Goal: Task Accomplishment & Management: Manage account settings

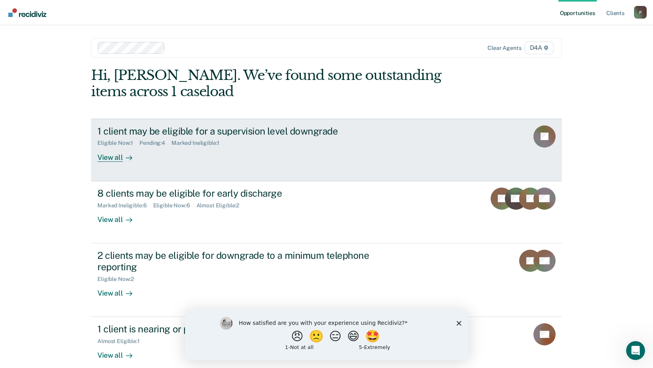
click at [111, 158] on div "View all" at bounding box center [119, 154] width 44 height 15
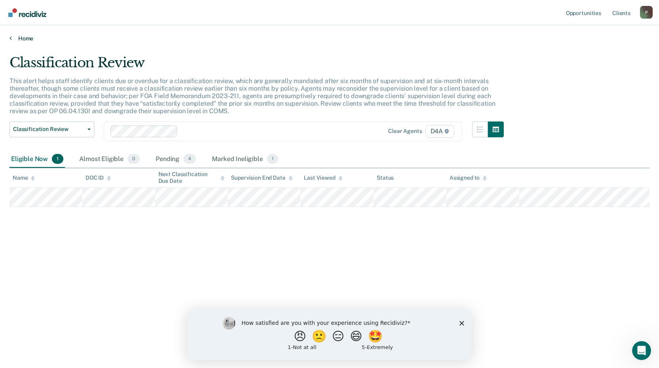
click at [10, 37] on icon at bounding box center [11, 38] width 2 height 6
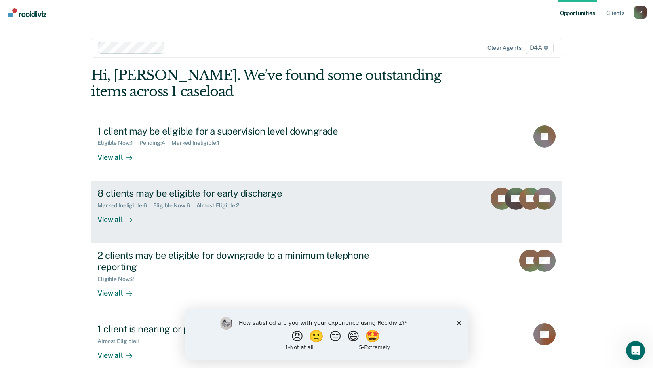
click at [104, 220] on div "View all" at bounding box center [119, 216] width 44 height 15
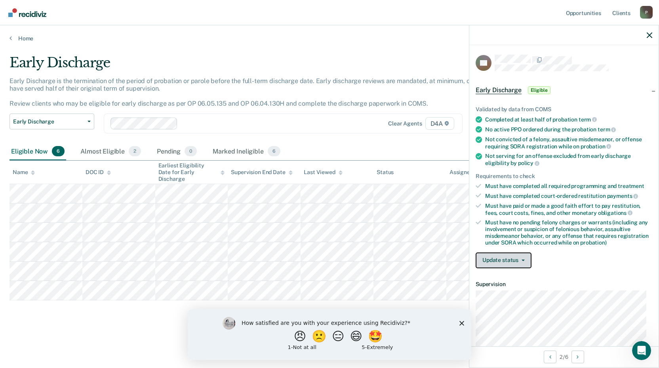
click at [511, 258] on button "Update status" at bounding box center [504, 261] width 56 height 16
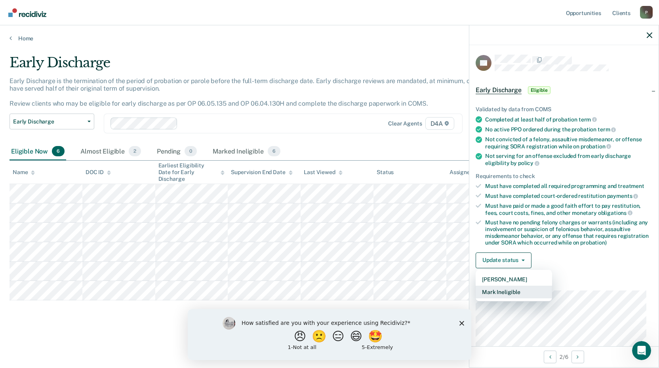
click at [508, 292] on button "Mark Ineligible" at bounding box center [514, 292] width 76 height 13
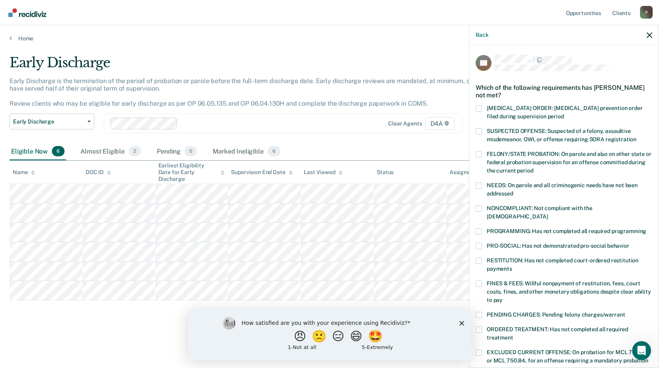
click at [480, 208] on span at bounding box center [479, 209] width 6 height 6
click at [548, 214] on input "NONCOMPLIANT: Not compliant with the [DEMOGRAPHIC_DATA]" at bounding box center [548, 214] width 0 height 0
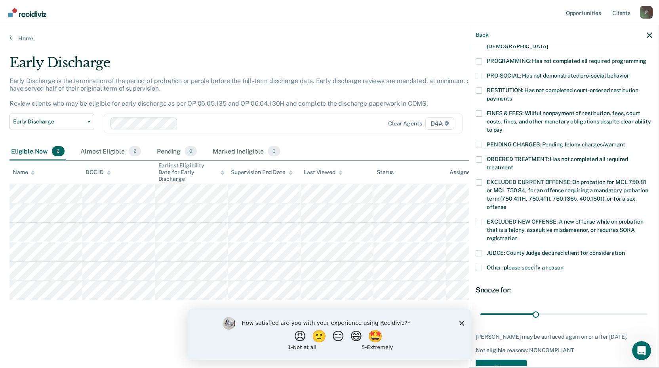
scroll to position [185, 0]
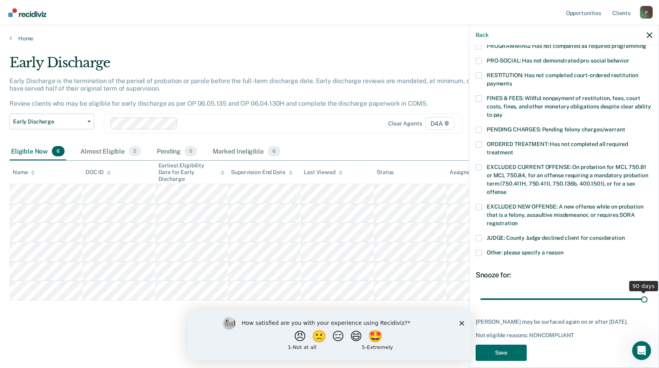
drag, startPoint x: 534, startPoint y: 291, endPoint x: 656, endPoint y: 291, distance: 121.2
type input "90"
click at [648, 292] on input "range" at bounding box center [564, 299] width 167 height 14
click at [495, 345] on button "Save" at bounding box center [501, 353] width 51 height 16
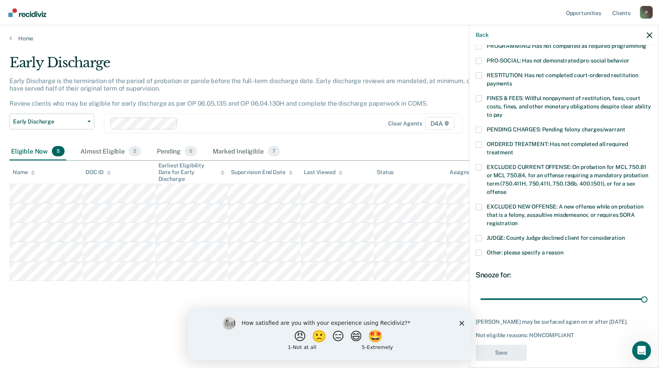
scroll to position [171, 0]
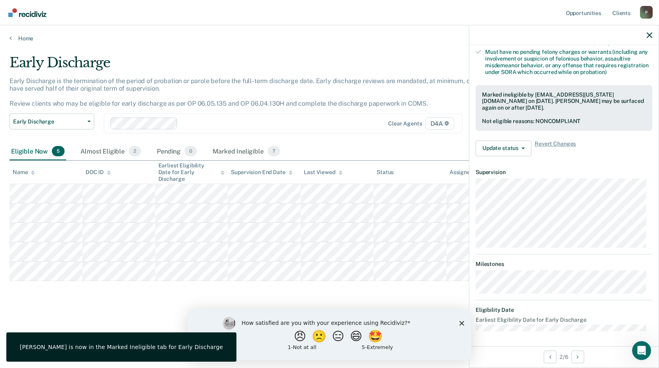
click at [356, 53] on main "Early Discharge Early Discharge is the termination of the period of probation o…" at bounding box center [329, 204] width 659 height 324
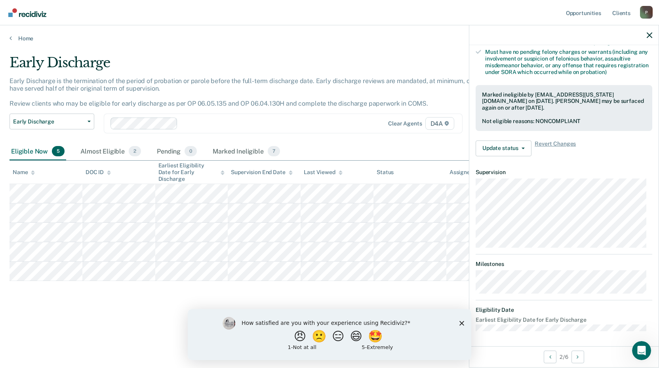
click at [136, 321] on div "Early Discharge Early Discharge is the termination of the period of probation o…" at bounding box center [330, 195] width 640 height 280
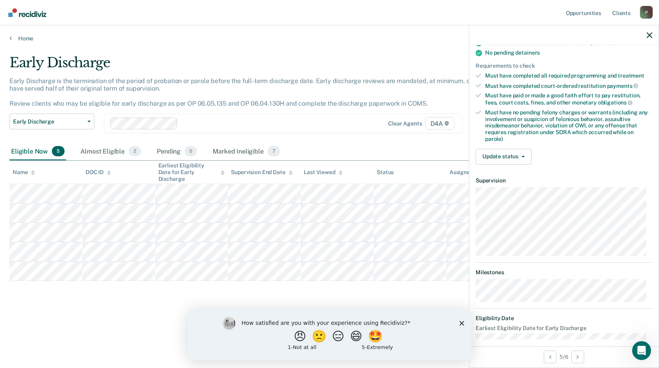
scroll to position [163, 0]
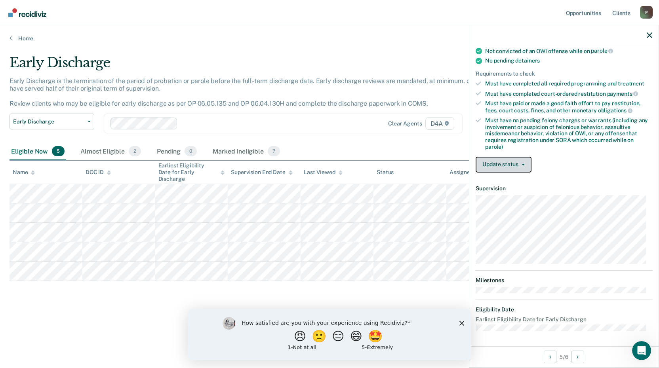
click at [515, 162] on button "Update status" at bounding box center [504, 165] width 56 height 16
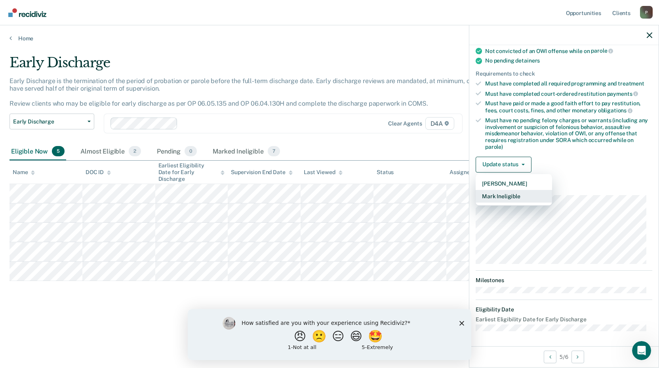
click at [505, 196] on button "Mark Ineligible" at bounding box center [514, 196] width 76 height 13
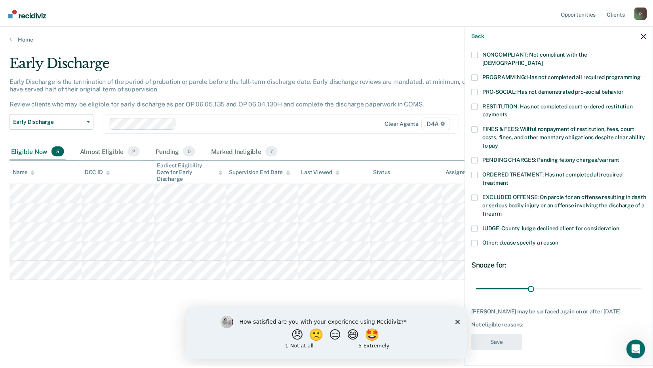
scroll to position [146, 0]
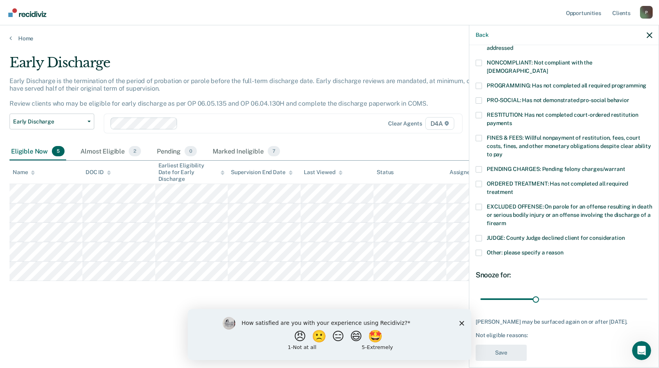
click at [479, 62] on span at bounding box center [479, 63] width 6 height 6
click at [548, 68] on input "NONCOMPLIANT: Not compliant with the [DEMOGRAPHIC_DATA]" at bounding box center [548, 68] width 0 height 0
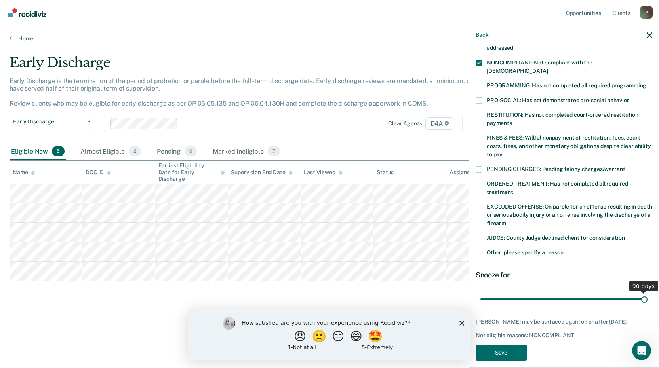
drag, startPoint x: 534, startPoint y: 288, endPoint x: 646, endPoint y: 286, distance: 112.1
type input "90"
click at [646, 292] on input "range" at bounding box center [564, 299] width 167 height 14
click at [500, 349] on button "Save" at bounding box center [501, 353] width 51 height 16
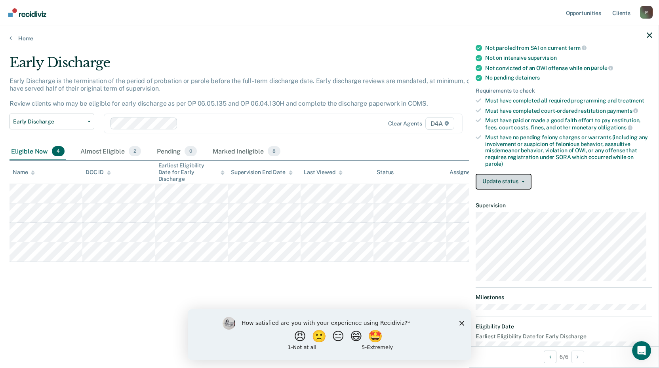
click at [499, 179] on button "Update status" at bounding box center [504, 182] width 56 height 16
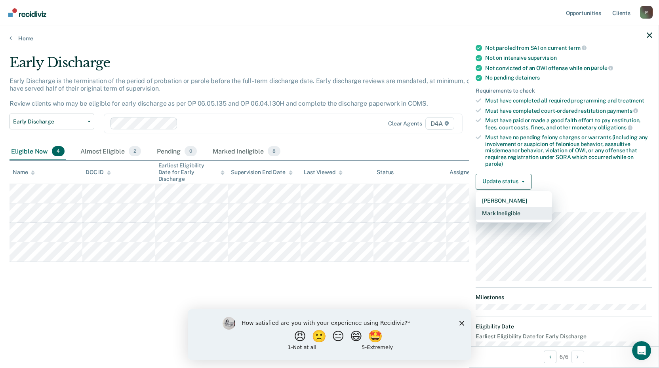
click at [502, 213] on button "Mark Ineligible" at bounding box center [514, 213] width 76 height 13
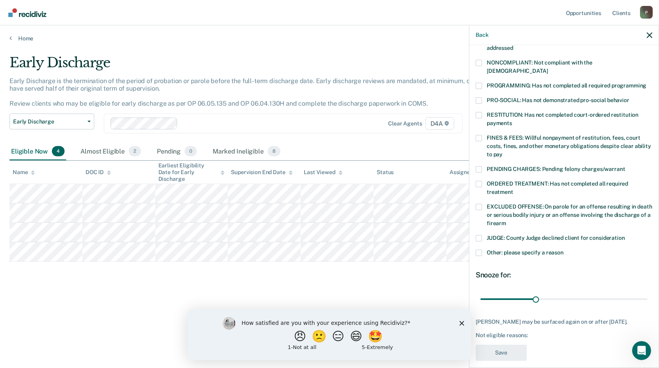
click at [478, 166] on span at bounding box center [479, 169] width 6 height 6
click at [625, 166] on input "PENDING CHARGES: Pending felony charges/warrant" at bounding box center [625, 166] width 0 height 0
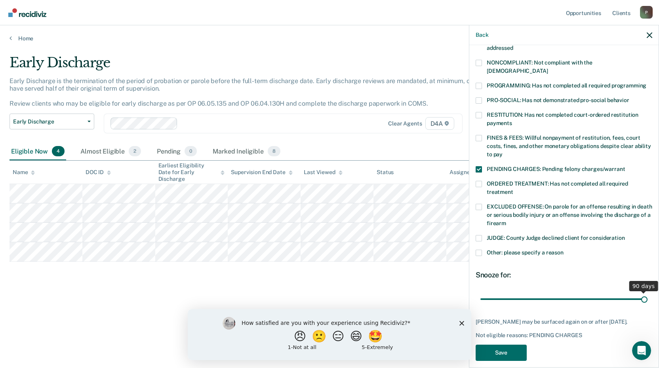
drag, startPoint x: 534, startPoint y: 288, endPoint x: 656, endPoint y: 299, distance: 122.5
type input "90"
click at [648, 299] on input "range" at bounding box center [564, 299] width 167 height 14
click at [492, 347] on button "Save" at bounding box center [501, 353] width 51 height 16
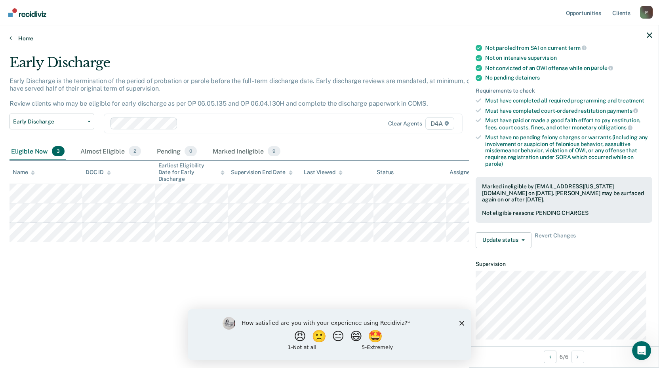
click at [10, 36] on icon at bounding box center [11, 38] width 2 height 6
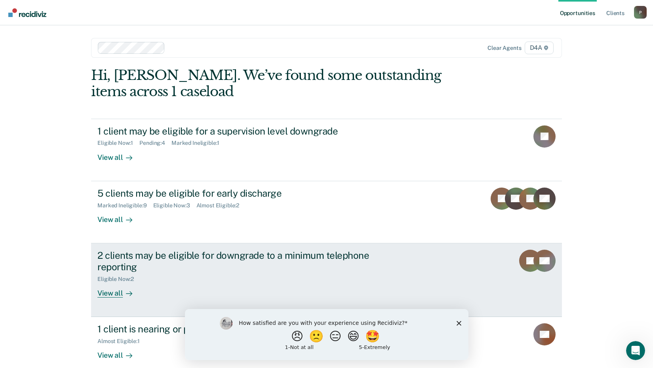
scroll to position [40, 0]
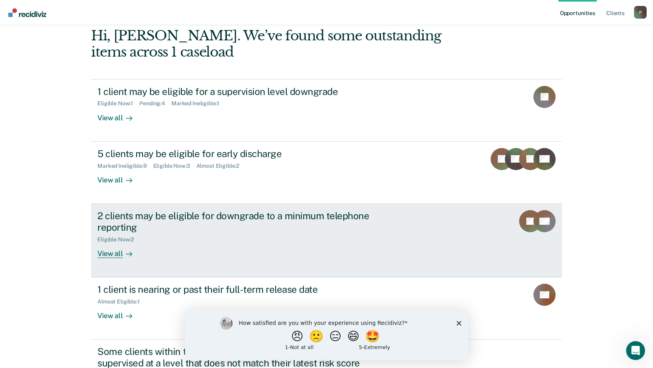
click at [114, 254] on div "View all" at bounding box center [119, 250] width 44 height 15
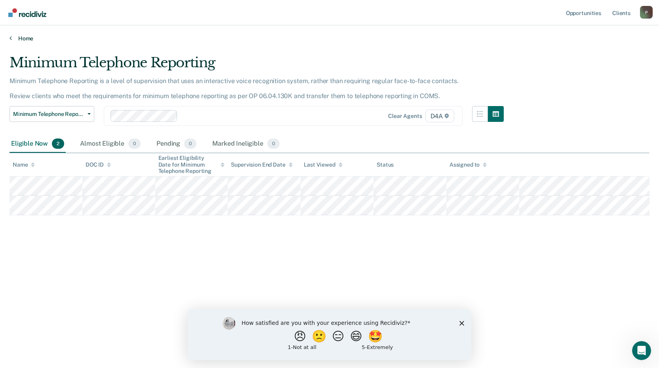
click at [10, 35] on icon at bounding box center [11, 38] width 2 height 6
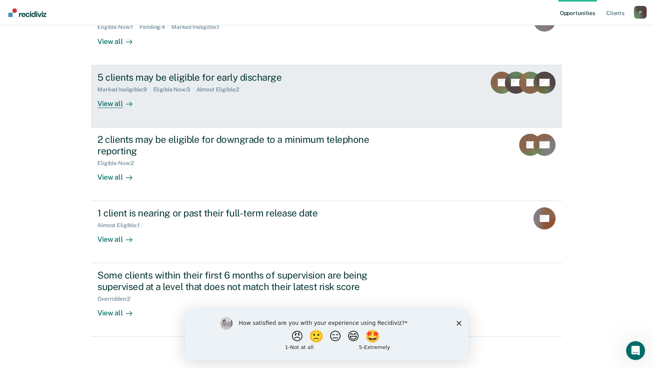
scroll to position [116, 0]
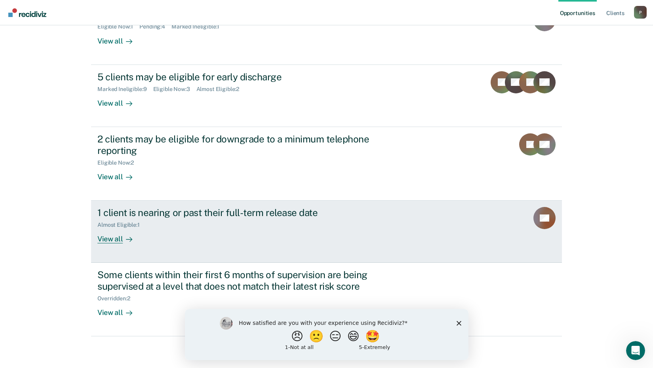
click at [105, 237] on div "View all" at bounding box center [119, 236] width 44 height 15
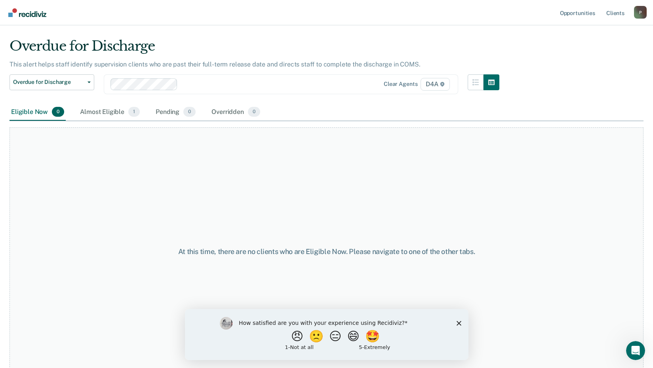
scroll to position [24, 0]
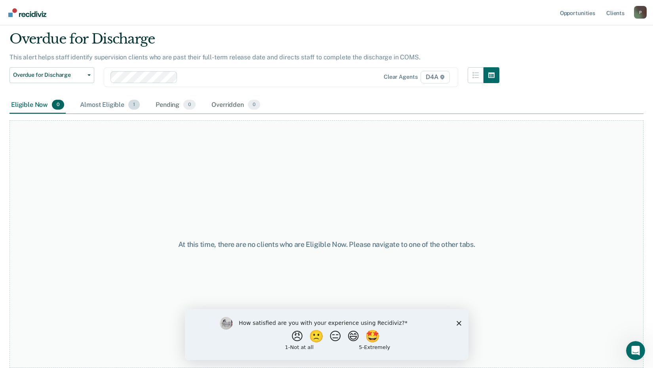
click at [103, 103] on div "Almost Eligible 1" at bounding box center [109, 105] width 63 height 17
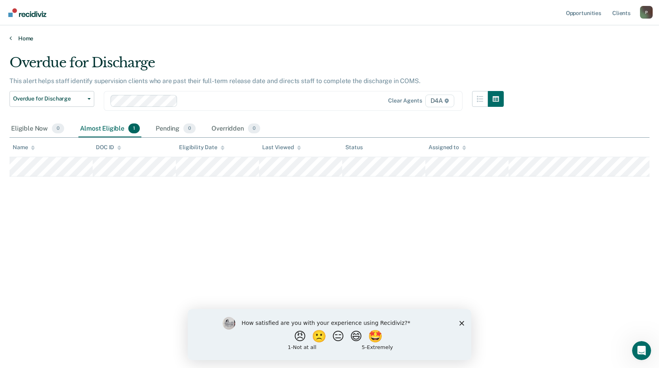
click at [11, 38] on icon at bounding box center [11, 38] width 2 height 6
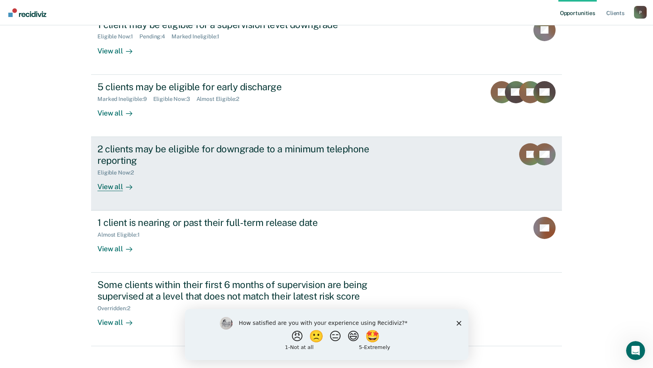
scroll to position [116, 0]
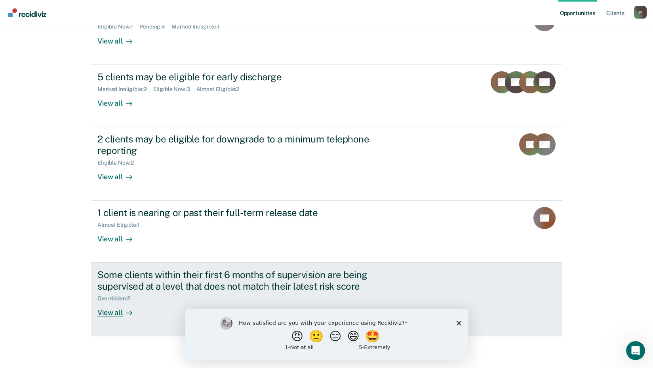
click at [110, 312] on div "View all" at bounding box center [119, 309] width 44 height 15
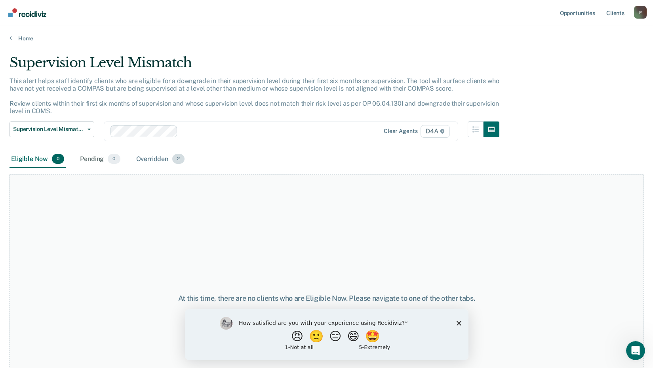
click at [163, 157] on div "Overridden 2" at bounding box center [161, 159] width 52 height 17
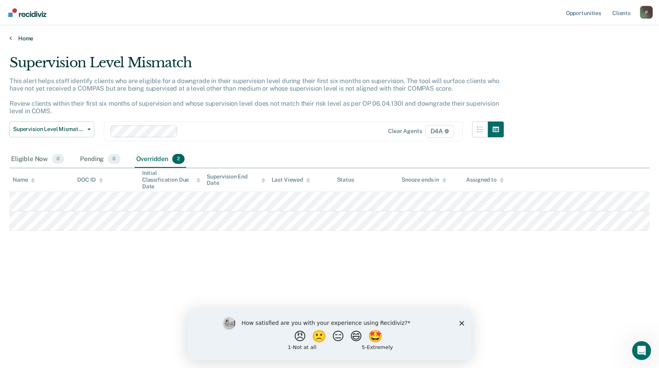
click at [10, 36] on icon at bounding box center [11, 38] width 2 height 6
